Goal: Task Accomplishment & Management: Manage account settings

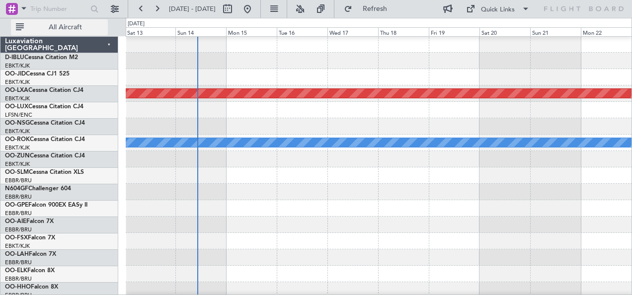
scroll to position [33, 0]
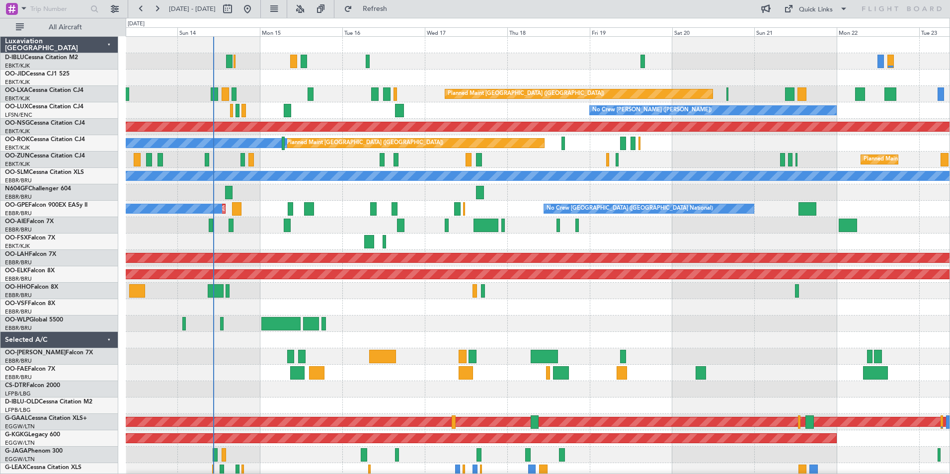
click at [479, 295] on div "No Crew [GEOGRAPHIC_DATA] ([GEOGRAPHIC_DATA] National) Planned Maint [GEOGRAPHI…" at bounding box center [538, 365] width 824 height 656
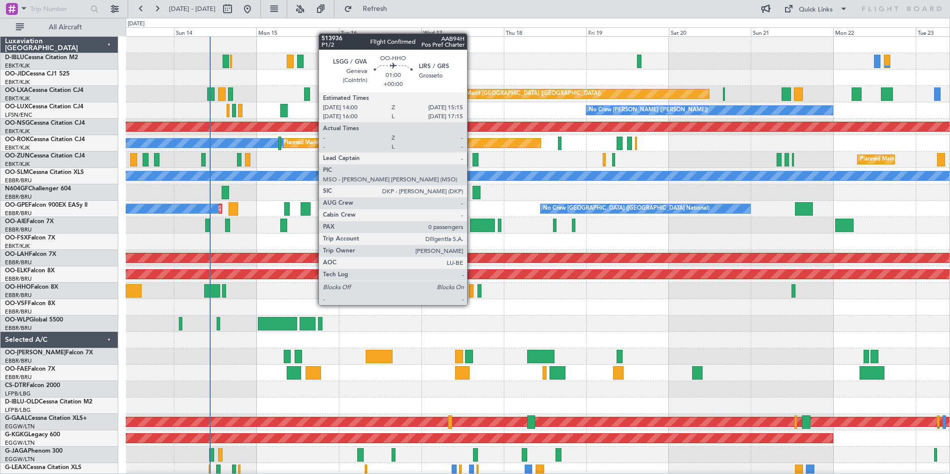
click at [472, 295] on div at bounding box center [471, 290] width 4 height 13
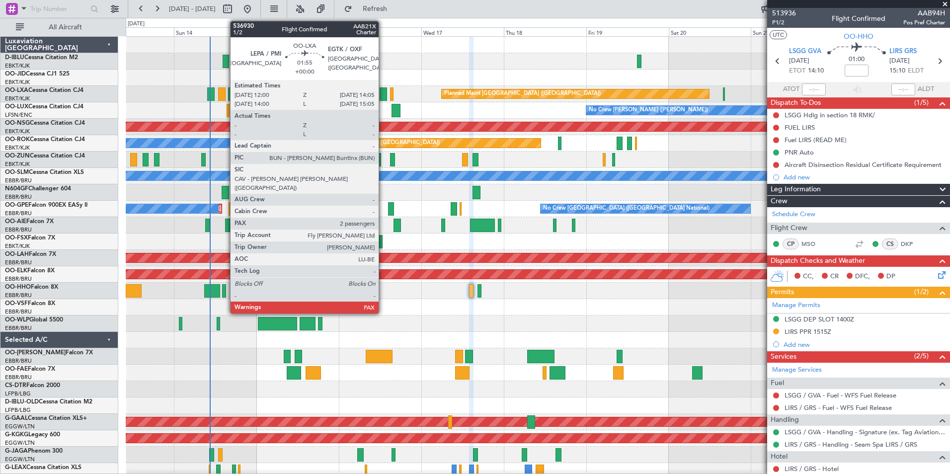
click at [383, 94] on div at bounding box center [383, 93] width 7 height 13
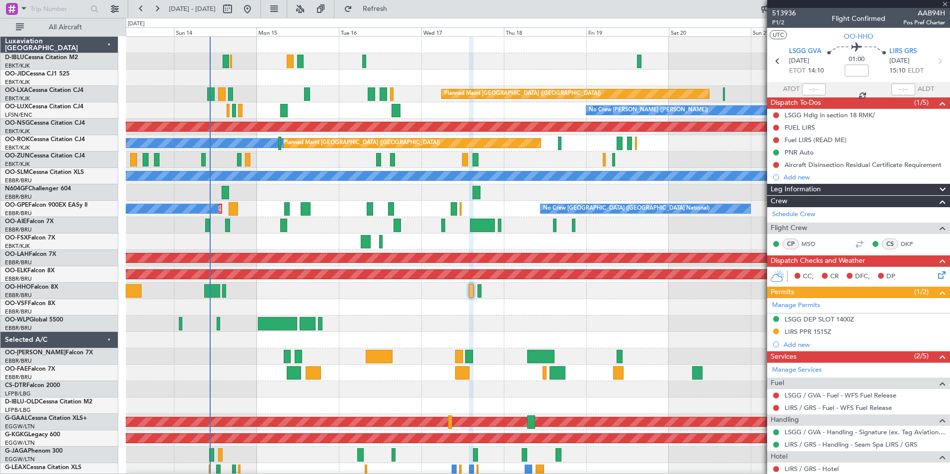
type input "2"
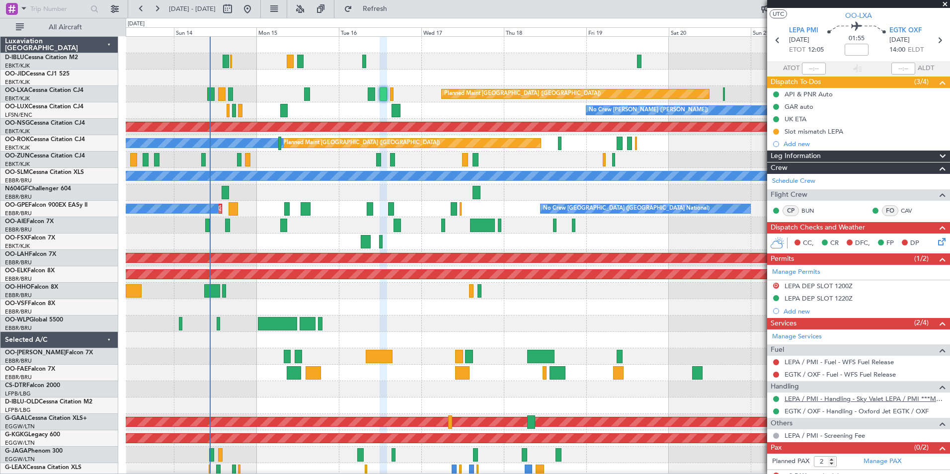
scroll to position [29, 0]
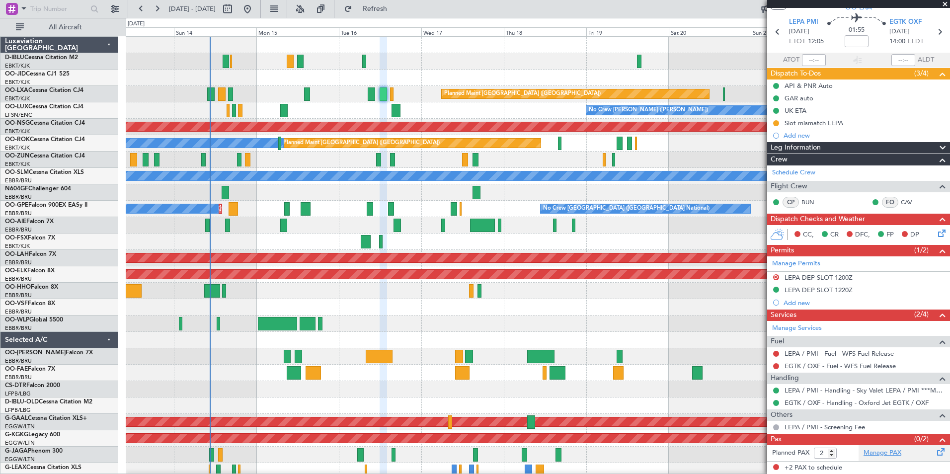
click at [632, 295] on link "Manage PAX" at bounding box center [883, 453] width 38 height 10
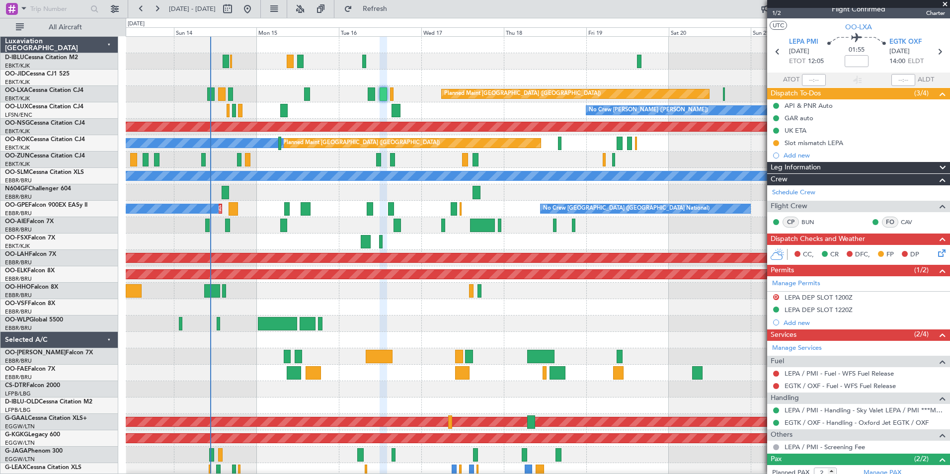
scroll to position [0, 0]
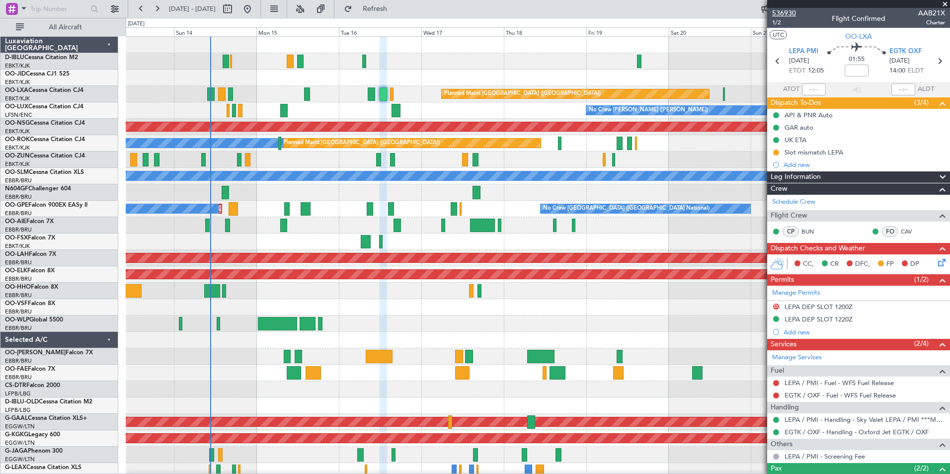
click at [632, 8] on span "536930" at bounding box center [784, 13] width 24 height 10
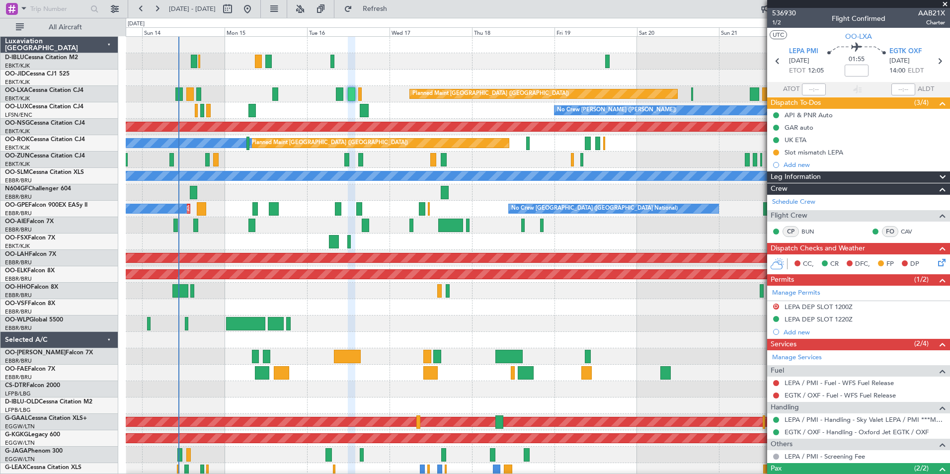
click at [318, 212] on div "Planned Maint [GEOGRAPHIC_DATA] ([GEOGRAPHIC_DATA] National) No Crew [GEOGRAPHI…" at bounding box center [538, 209] width 824 height 16
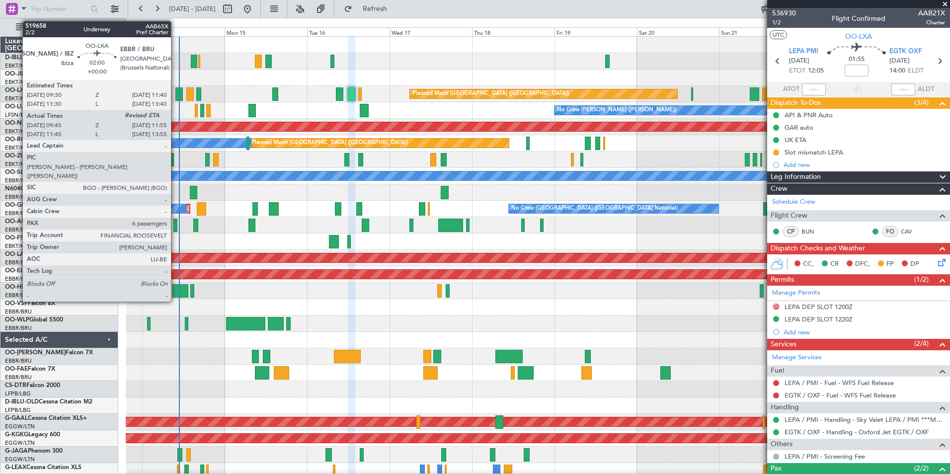
click at [175, 94] on div at bounding box center [178, 93] width 7 height 13
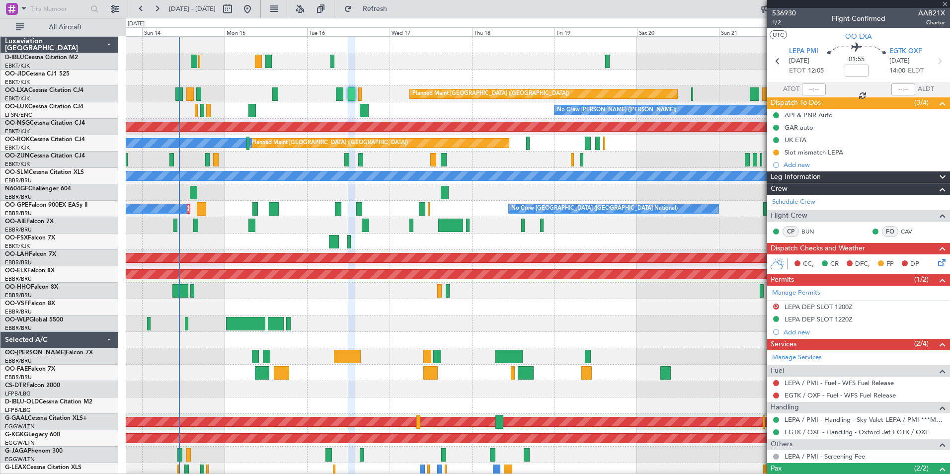
type input "09:50"
type input "6"
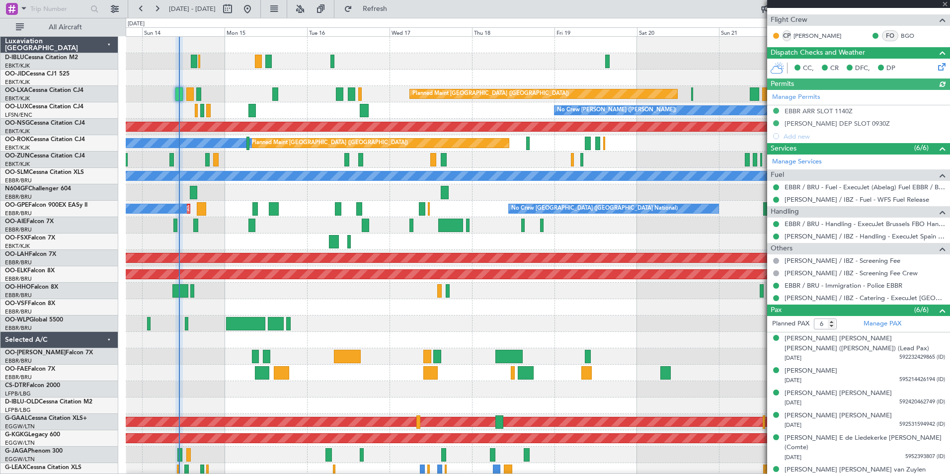
scroll to position [185, 0]
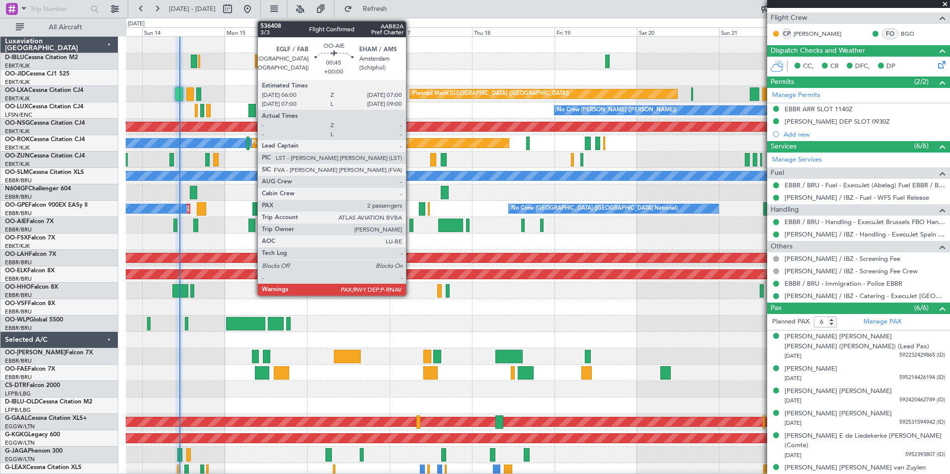
click at [411, 228] on div at bounding box center [411, 225] width 3 height 13
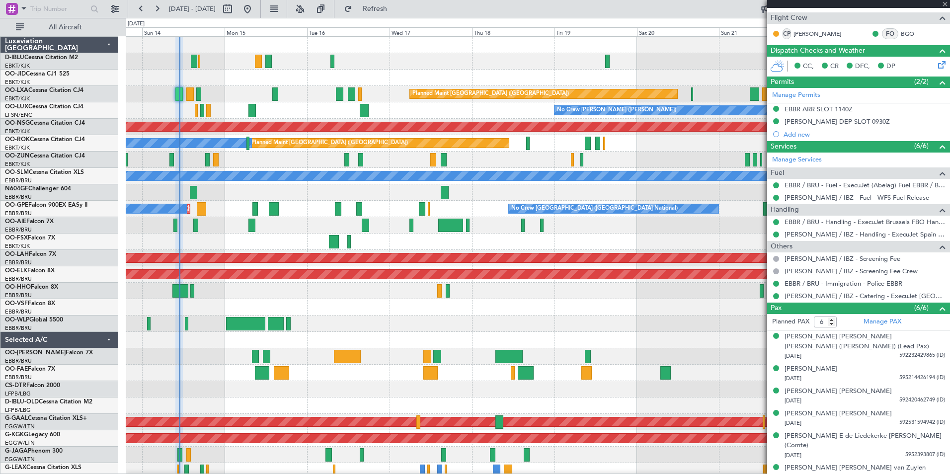
type input "2"
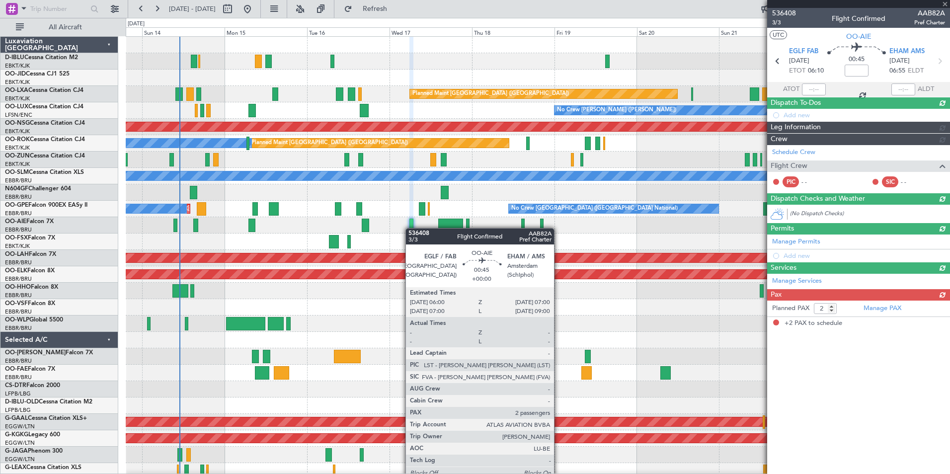
scroll to position [0, 0]
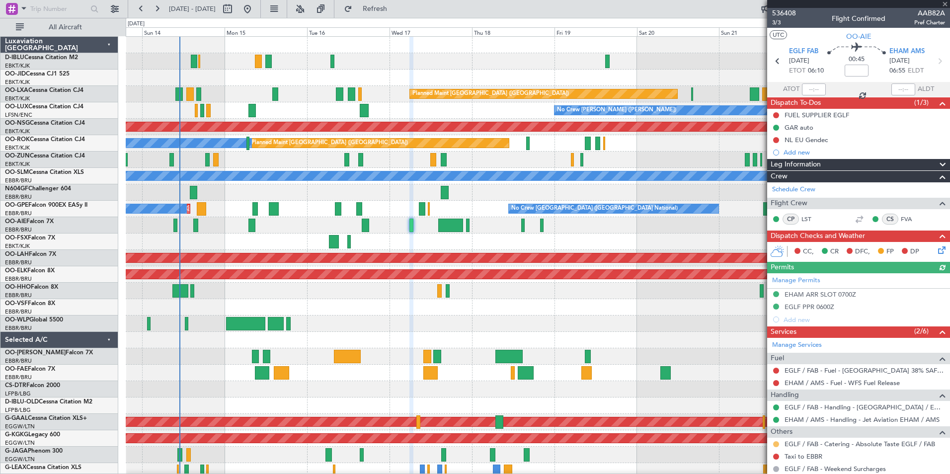
click at [632, 295] on button at bounding box center [776, 444] width 6 height 6
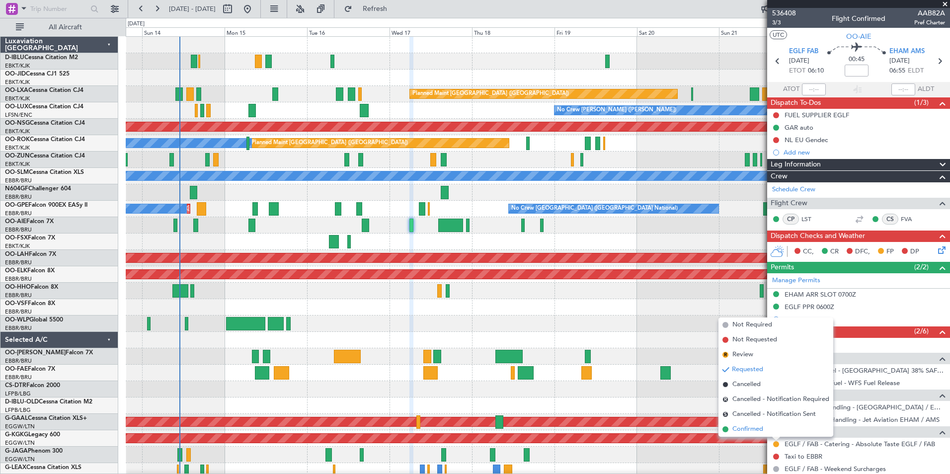
click at [632, 295] on span "Confirmed" at bounding box center [748, 430] width 31 height 10
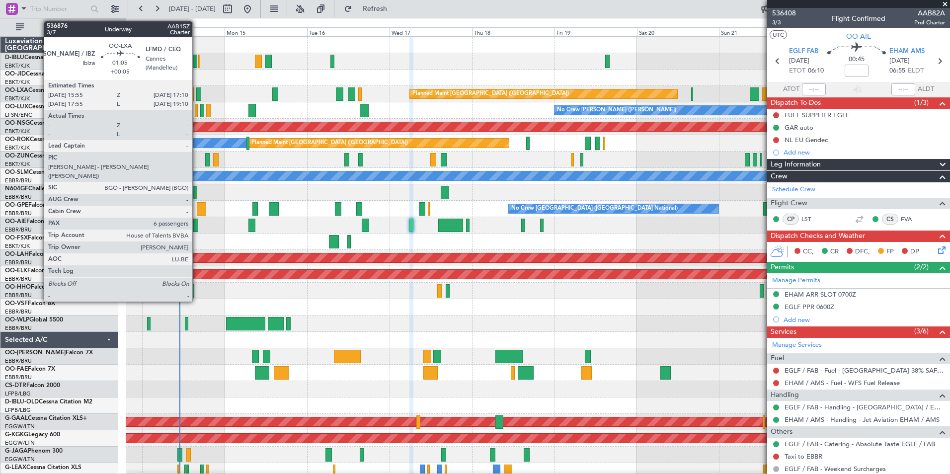
click at [197, 96] on div at bounding box center [198, 93] width 4 height 13
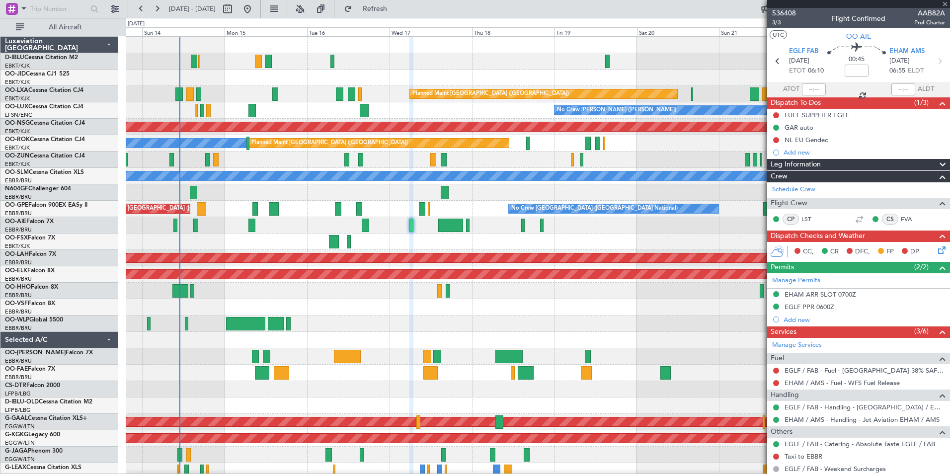
type input "+00:05"
type input "6"
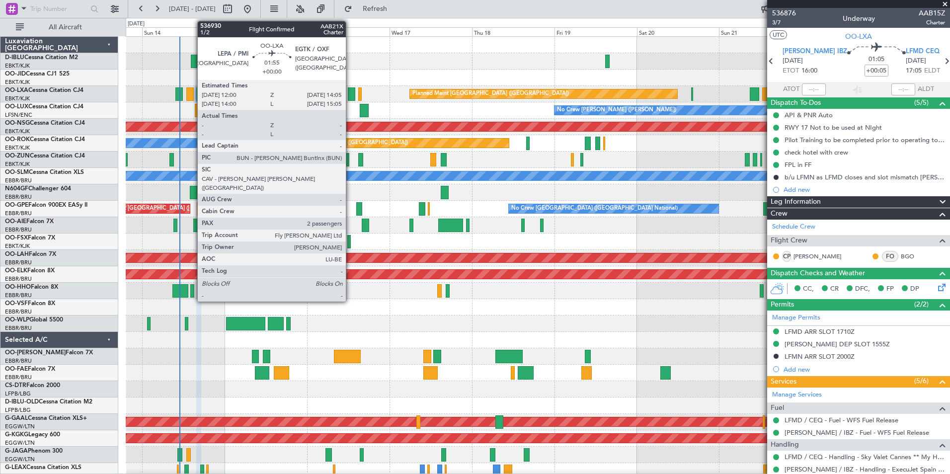
click at [350, 97] on div at bounding box center [351, 93] width 7 height 13
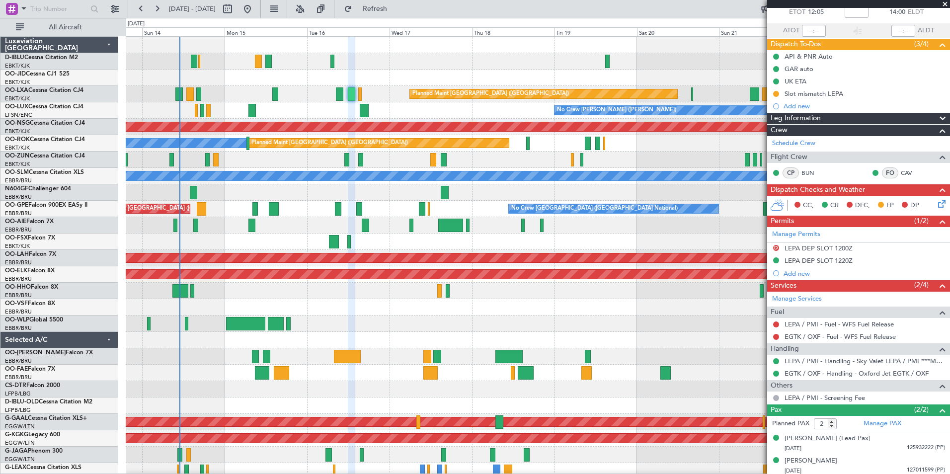
scroll to position [61, 0]
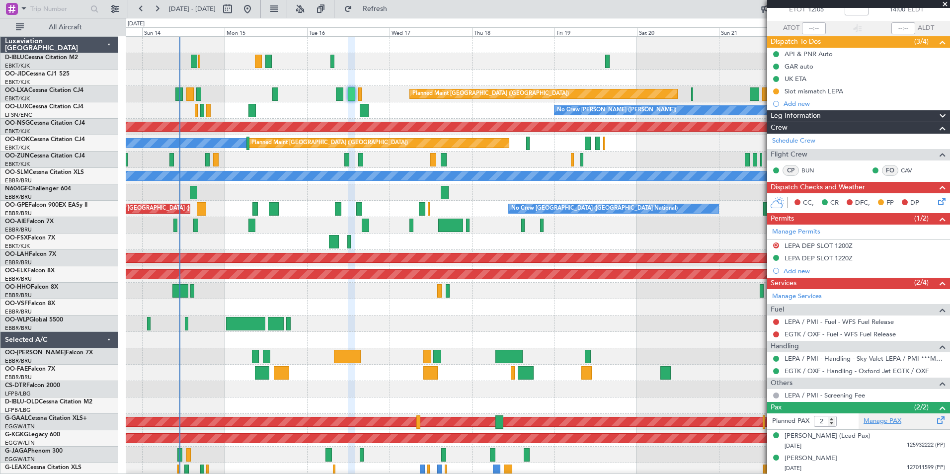
click at [632, 295] on link "Manage PAX" at bounding box center [883, 422] width 38 height 10
click at [632, 295] on div at bounding box center [538, 324] width 824 height 16
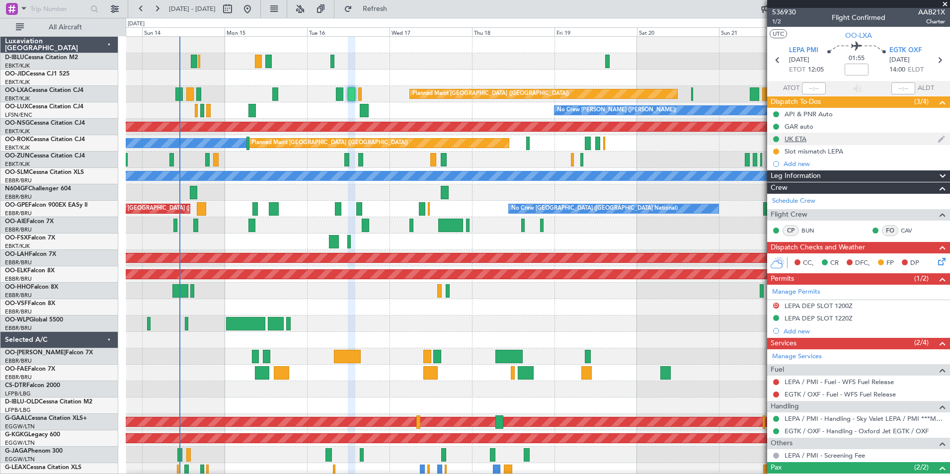
scroll to position [0, 0]
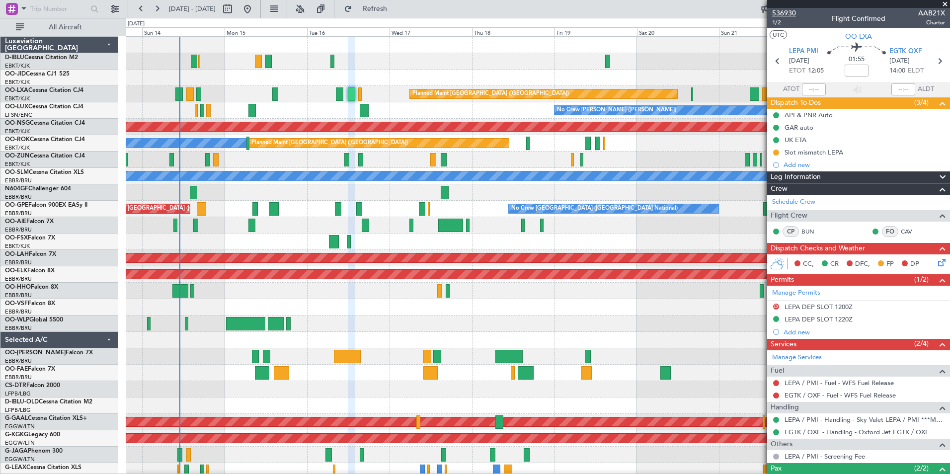
click at [632, 11] on span "536930" at bounding box center [784, 13] width 24 height 10
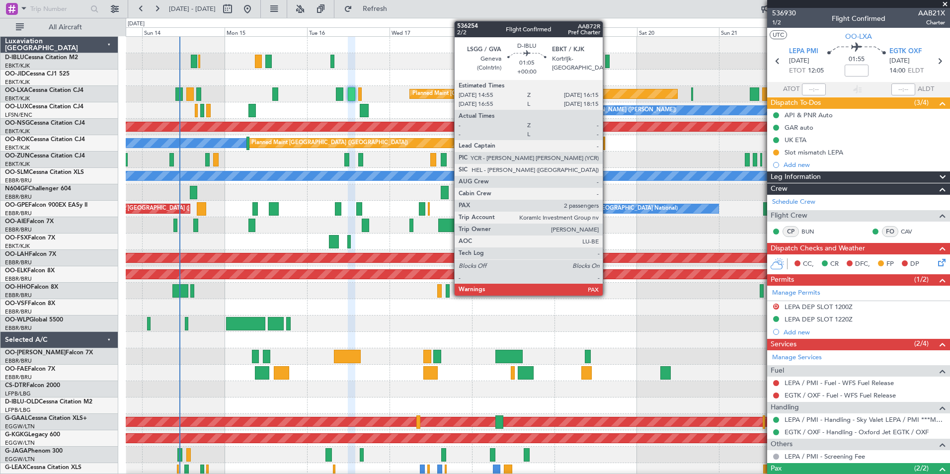
click at [607, 61] on div at bounding box center [607, 61] width 5 height 13
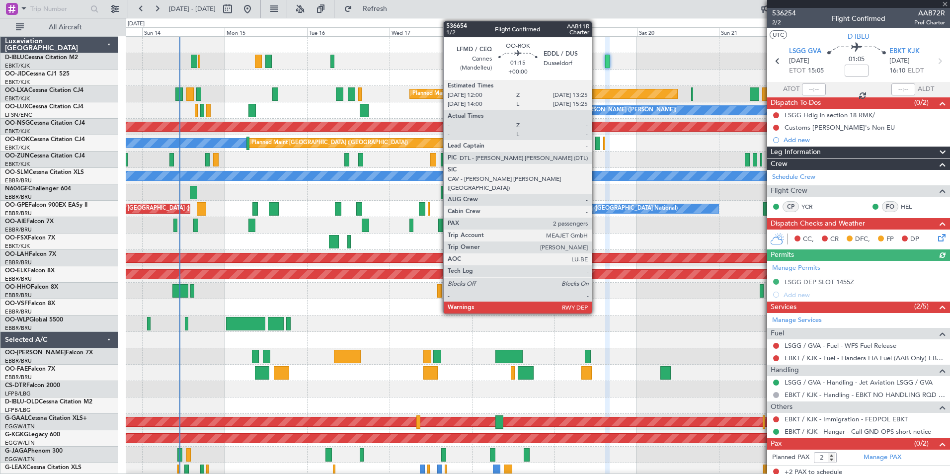
click at [597, 141] on div at bounding box center [598, 143] width 5 height 13
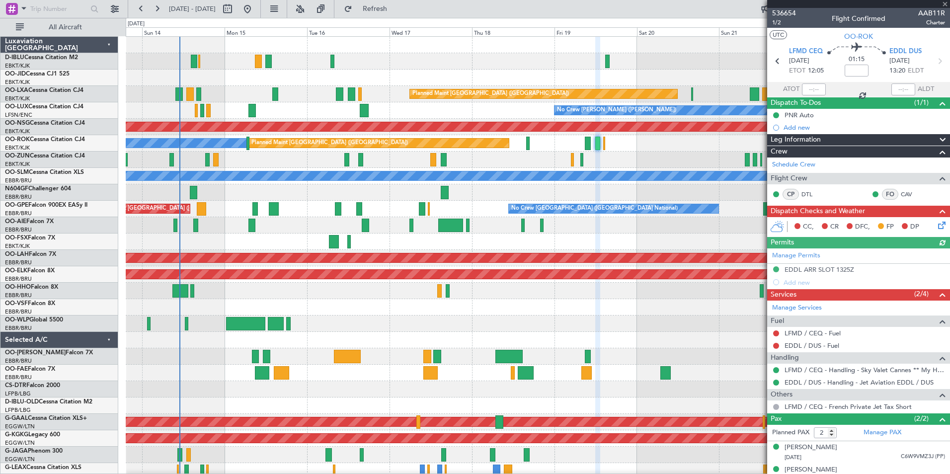
scroll to position [11, 0]
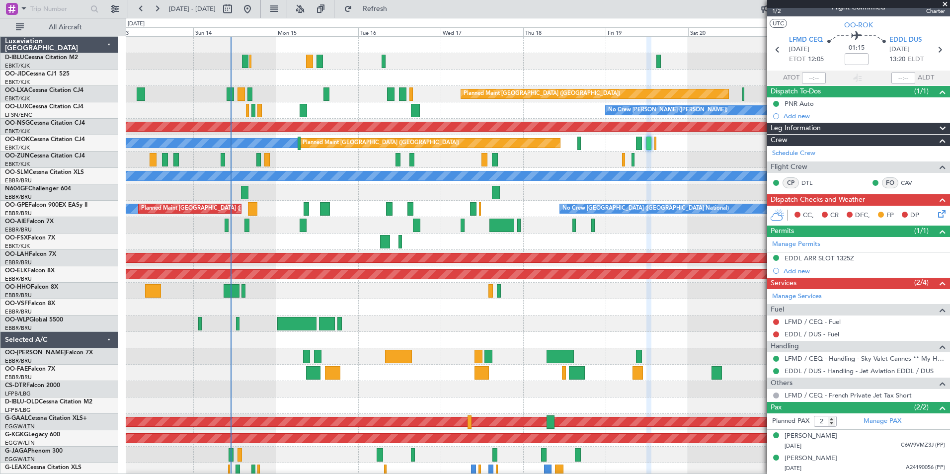
click at [504, 212] on div "No Crew [GEOGRAPHIC_DATA] ([GEOGRAPHIC_DATA] National) Planned Maint [GEOGRAPHI…" at bounding box center [538, 209] width 824 height 16
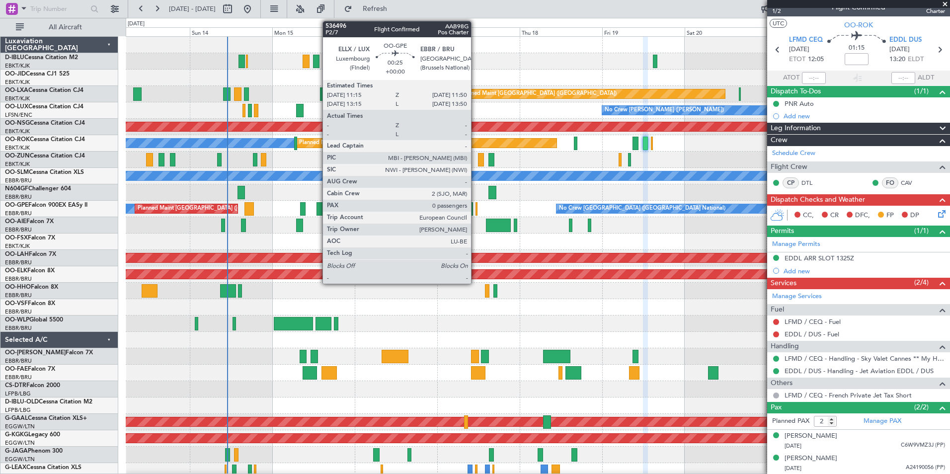
click at [476, 206] on div at bounding box center [477, 208] width 2 height 13
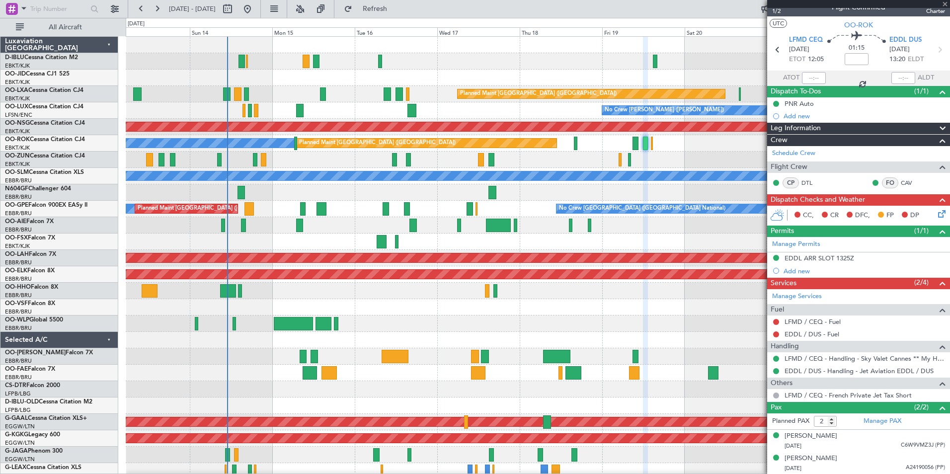
type input "0"
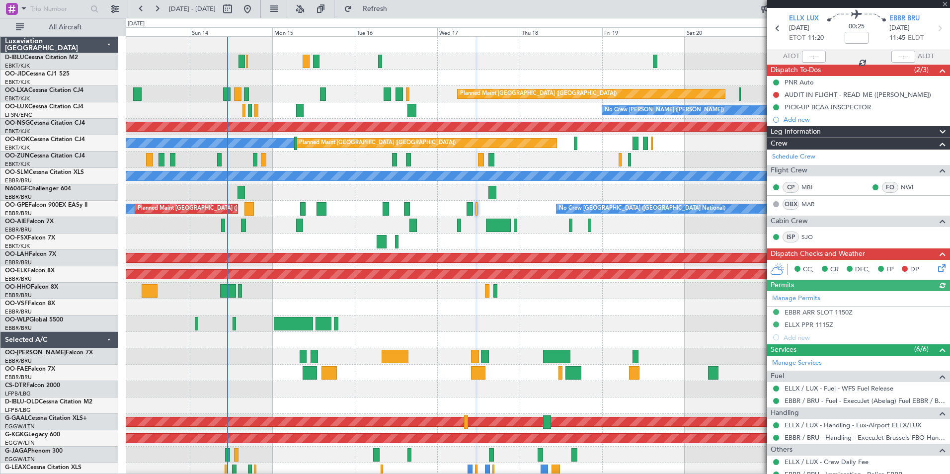
scroll to position [50, 0]
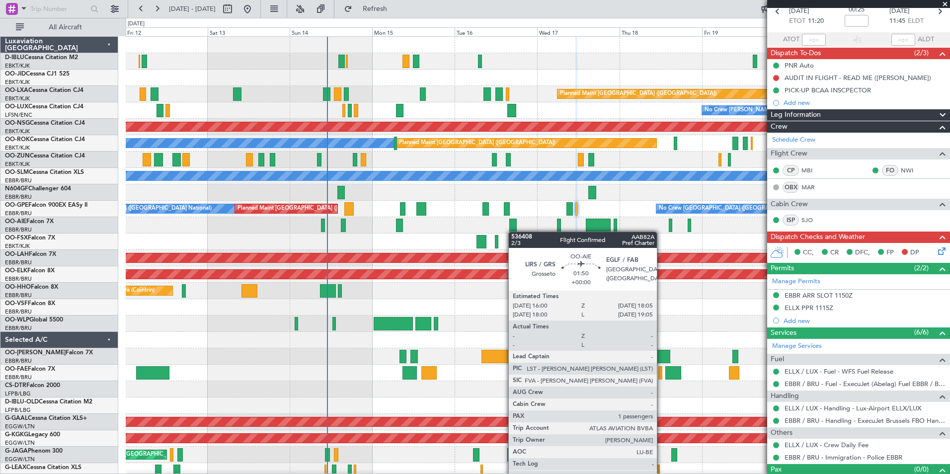
click at [514, 232] on div "No Crew [GEOGRAPHIC_DATA] ([GEOGRAPHIC_DATA] National) Planned Maint [GEOGRAPHI…" at bounding box center [538, 365] width 824 height 656
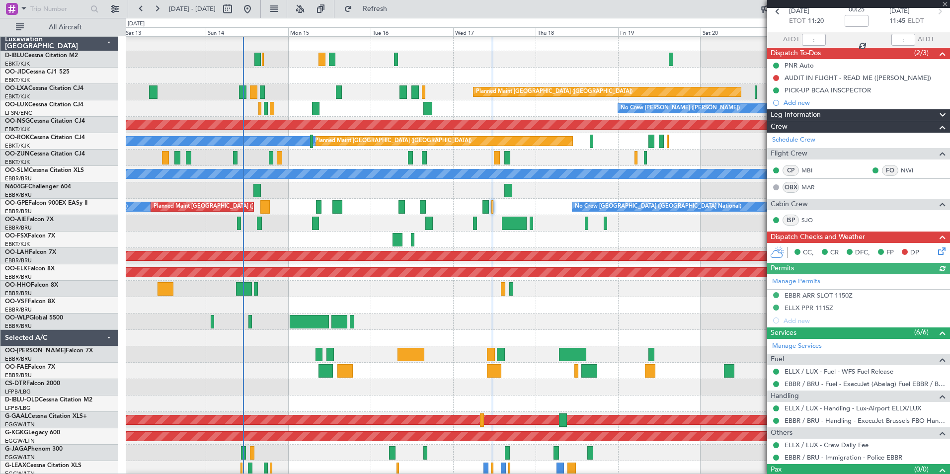
click at [267, 295] on div at bounding box center [538, 371] width 824 height 16
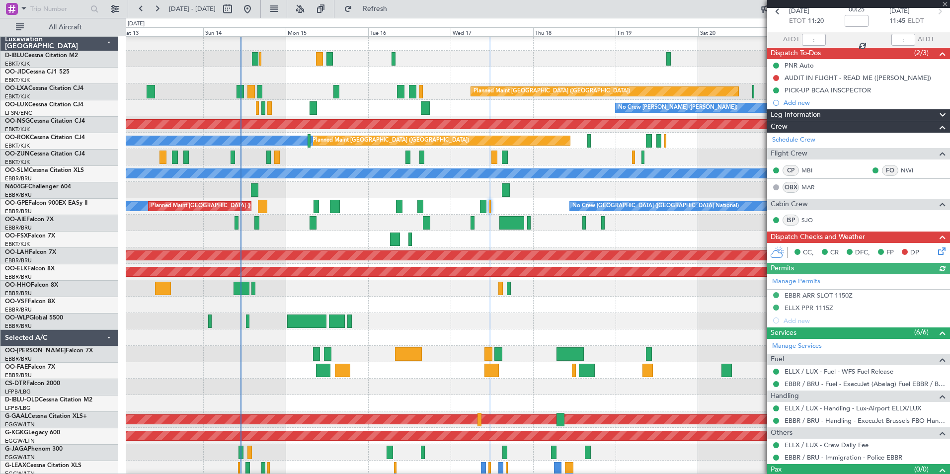
scroll to position [2, 0]
